Goal: Task Accomplishment & Management: Manage account settings

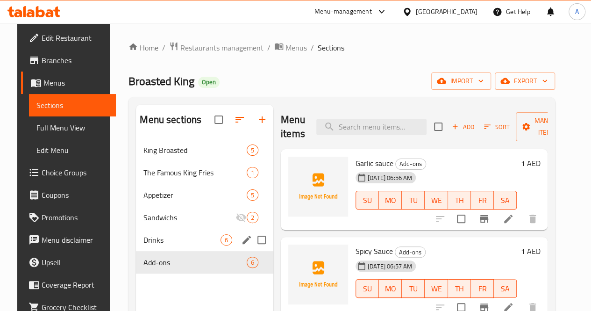
scroll to position [255, 0]
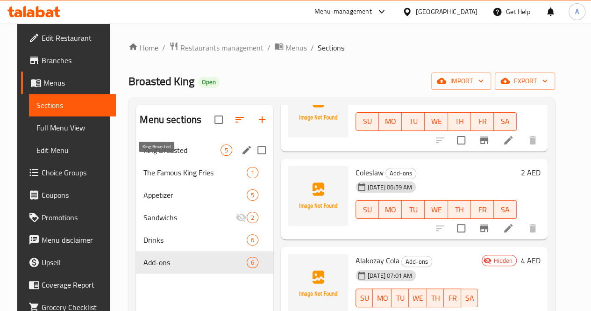
click at [168, 156] on span "King Broasted" at bounding box center [181, 149] width 77 height 11
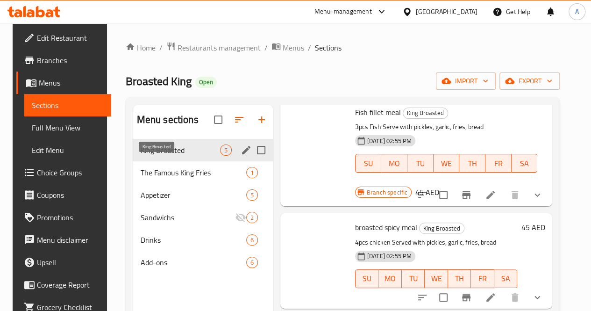
scroll to position [249, 0]
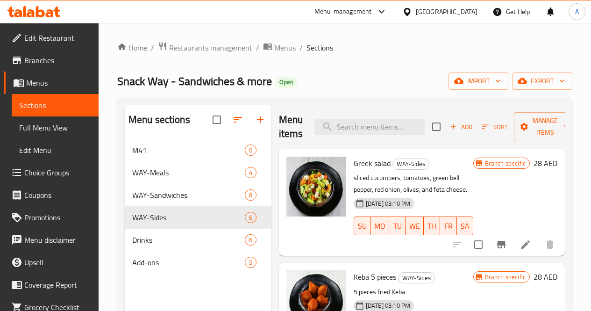
scroll to position [17, 0]
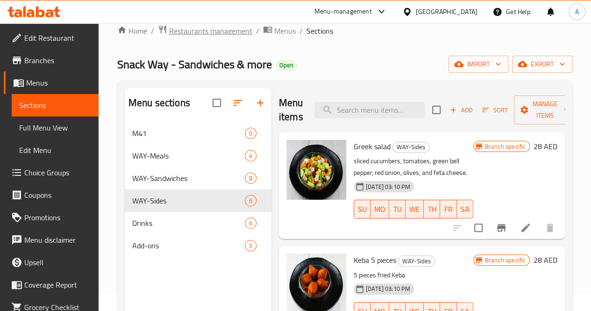
drag, startPoint x: 0, startPoint y: 0, endPoint x: 217, endPoint y: 28, distance: 218.5
click at [217, 28] on span "Restaurants management" at bounding box center [210, 30] width 83 height 11
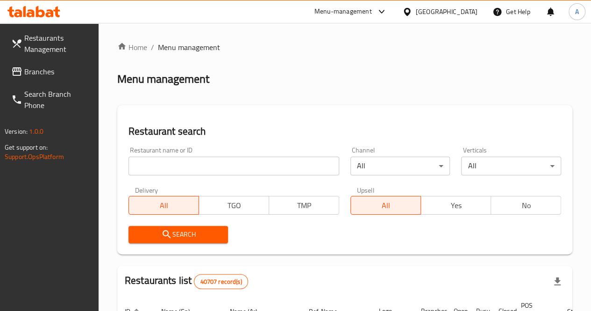
click at [369, 10] on div "Menu-management" at bounding box center [342, 11] width 57 height 11
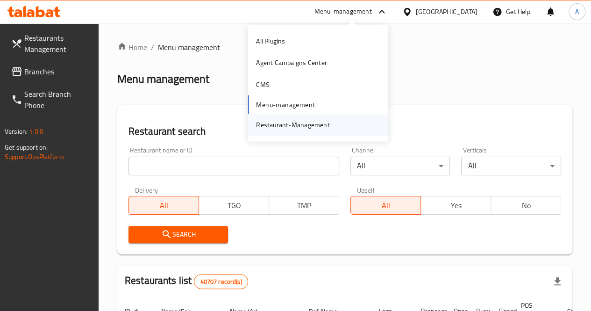
click at [297, 123] on div "Restaurant-Management" at bounding box center [292, 125] width 73 height 10
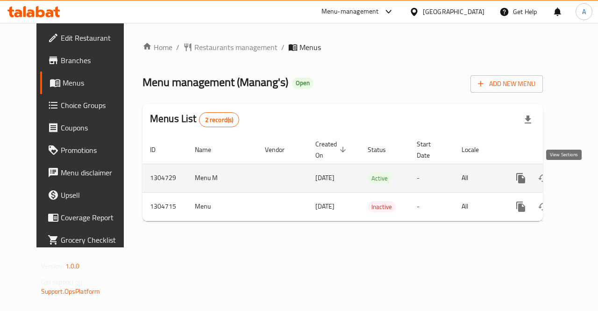
click at [584, 179] on icon "enhanced table" at bounding box center [588, 178] width 8 height 8
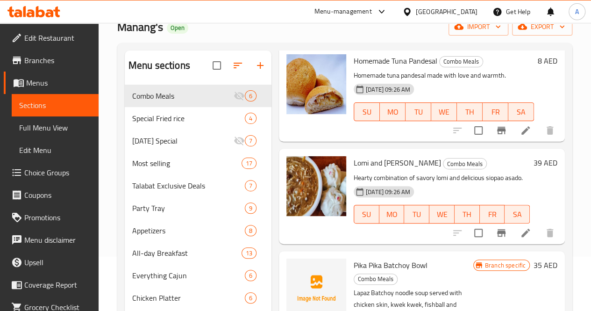
scroll to position [48, 0]
drag, startPoint x: 325, startPoint y: 84, endPoint x: 332, endPoint y: 90, distance: 9.6
click at [350, 90] on div "[DATE] 09:26 AM" at bounding box center [373, 89] width 47 height 19
click at [154, 124] on span "Special Fried rice" at bounding box center [175, 118] width 86 height 11
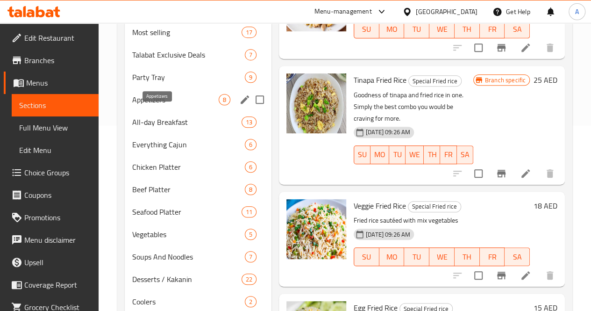
scroll to position [185, 0]
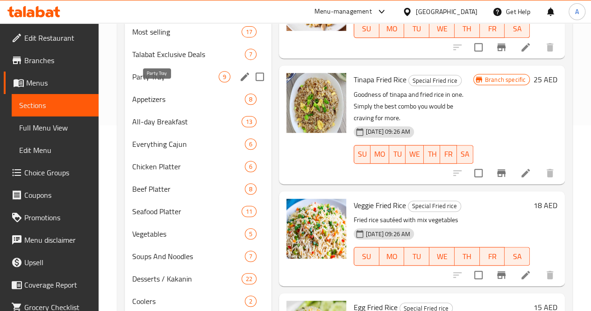
click at [171, 82] on span "Party Tray" at bounding box center [175, 76] width 86 height 11
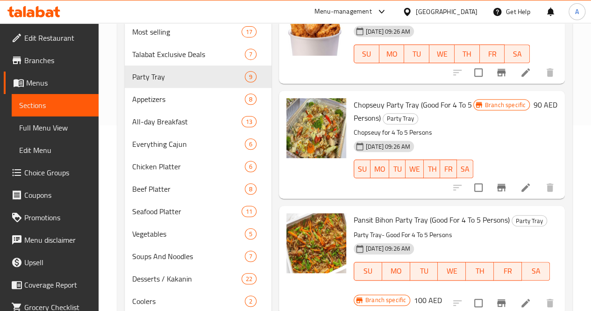
scroll to position [81, 0]
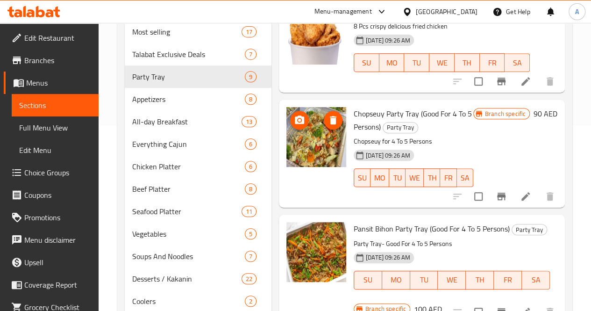
click at [288, 140] on img at bounding box center [316, 137] width 60 height 60
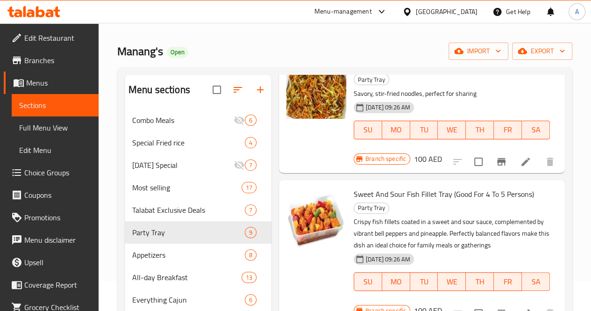
scroll to position [0, 0]
